Goal: Task Accomplishment & Management: Manage account settings

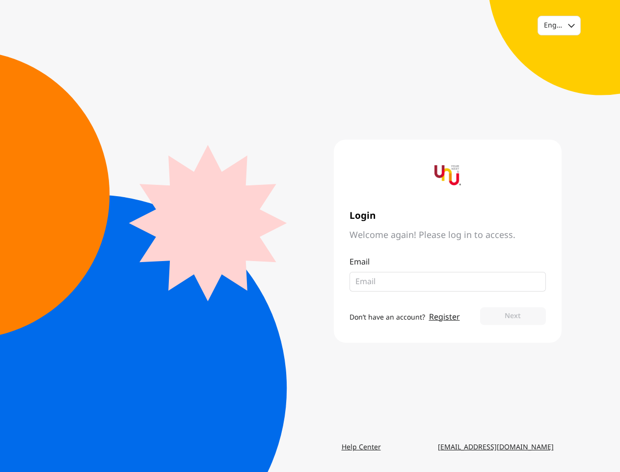
click at [310, 236] on div "Login Welcome again! Please log in to access. Email Don’t have an account? Regi…" at bounding box center [436, 241] width 252 height 203
